Goal: Task Accomplishment & Management: Manage account settings

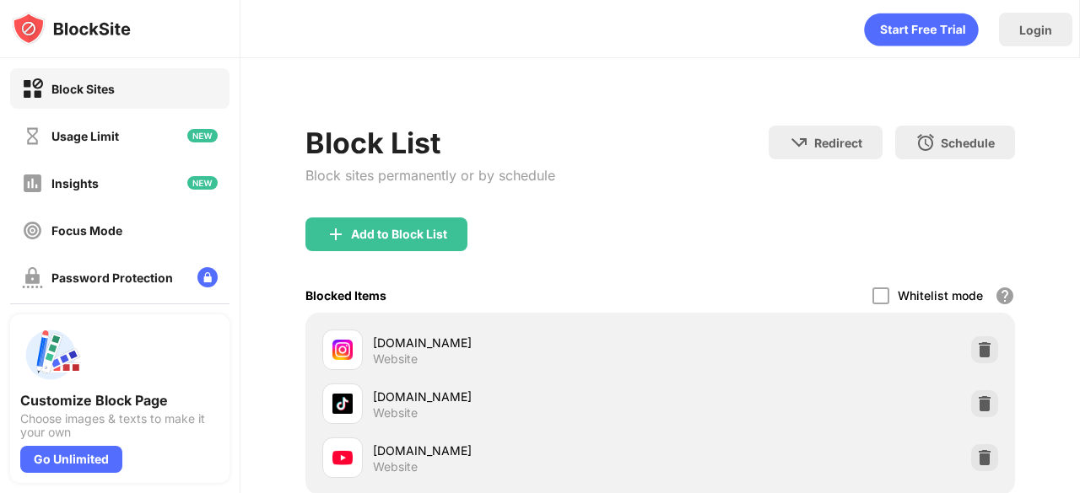
scroll to position [93, 0]
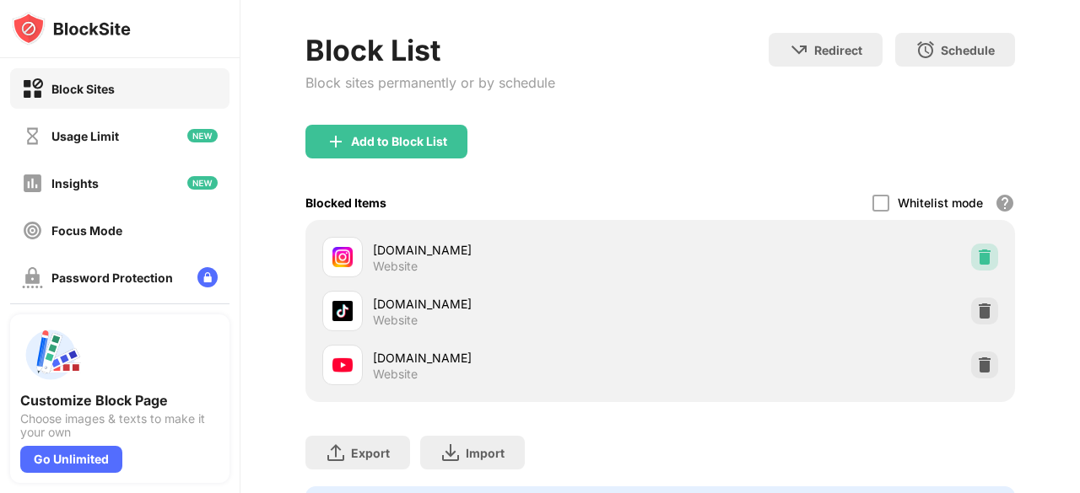
click at [972, 265] on div at bounding box center [984, 257] width 27 height 27
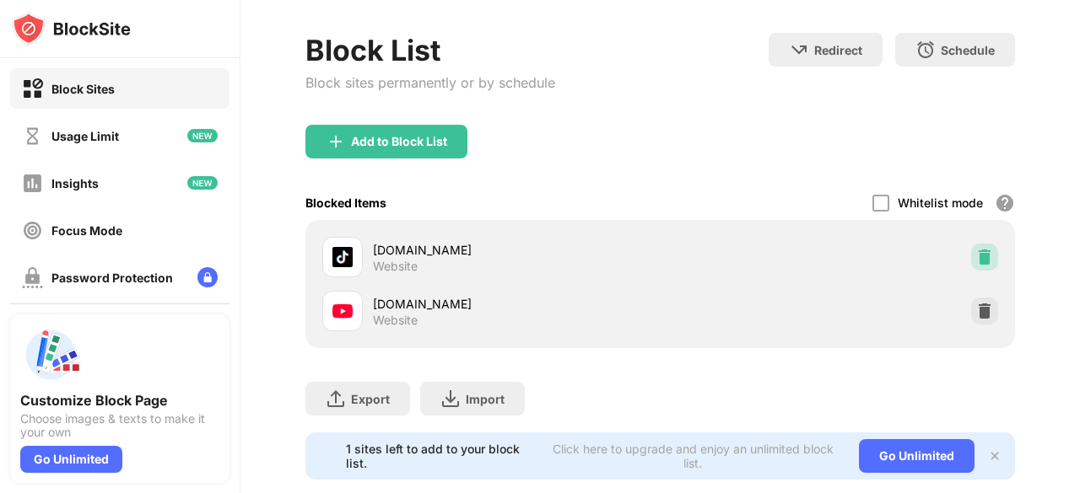
click at [976, 254] on img at bounding box center [984, 257] width 17 height 17
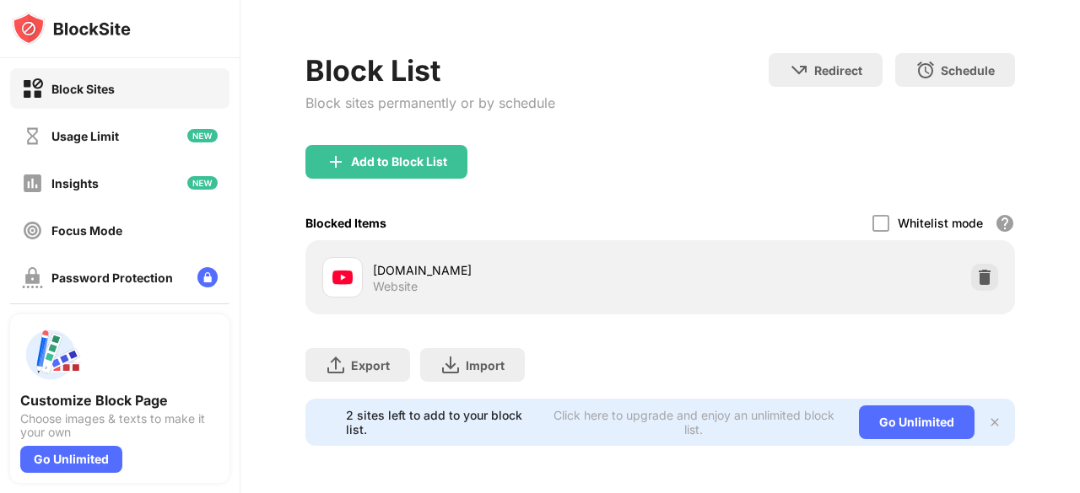
scroll to position [84, 0]
